Goal: Transaction & Acquisition: Subscribe to service/newsletter

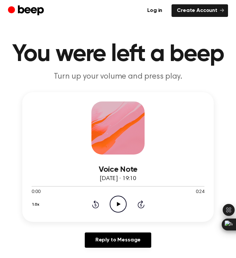
click at [118, 205] on icon "Play Audio" at bounding box center [118, 204] width 17 height 17
click at [115, 204] on icon "Play Audio" at bounding box center [118, 204] width 17 height 17
click at [202, 10] on link "Create Account" at bounding box center [199, 10] width 56 height 13
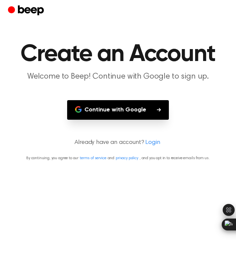
click at [106, 114] on button "Continue with Google" at bounding box center [118, 110] width 102 height 20
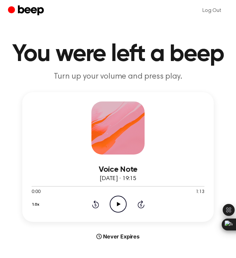
click at [119, 204] on icon at bounding box center [119, 204] width 4 height 4
click at [140, 204] on icon at bounding box center [141, 205] width 2 height 3
click at [113, 199] on icon "Play Audio" at bounding box center [118, 204] width 17 height 17
